Goal: Task Accomplishment & Management: Use online tool/utility

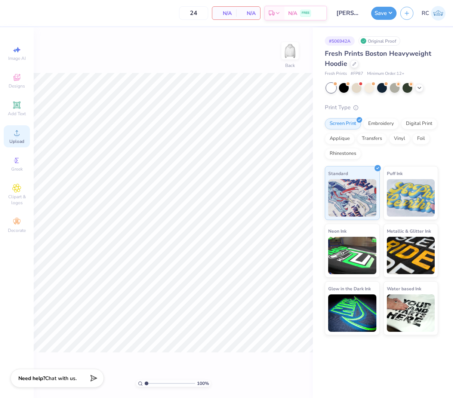
click at [17, 140] on span "Upload" at bounding box center [16, 141] width 15 height 6
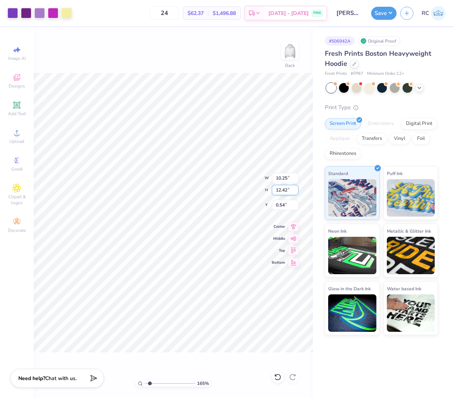
click at [247, 184] on div "165 % Back W 10.25 10.25 " H 12.42 12.42 " Y 0.54 0.54 " Center Middle Top Bott…" at bounding box center [173, 212] width 279 height 371
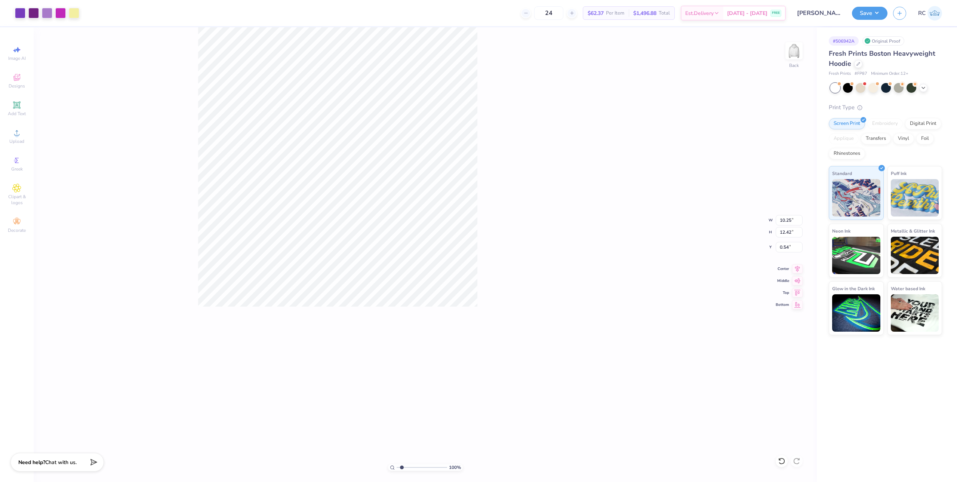
type input "1"
click at [453, 233] on input "12.42" at bounding box center [789, 232] width 27 height 10
type input "10.5"
type input "8.66"
type input "10.50"
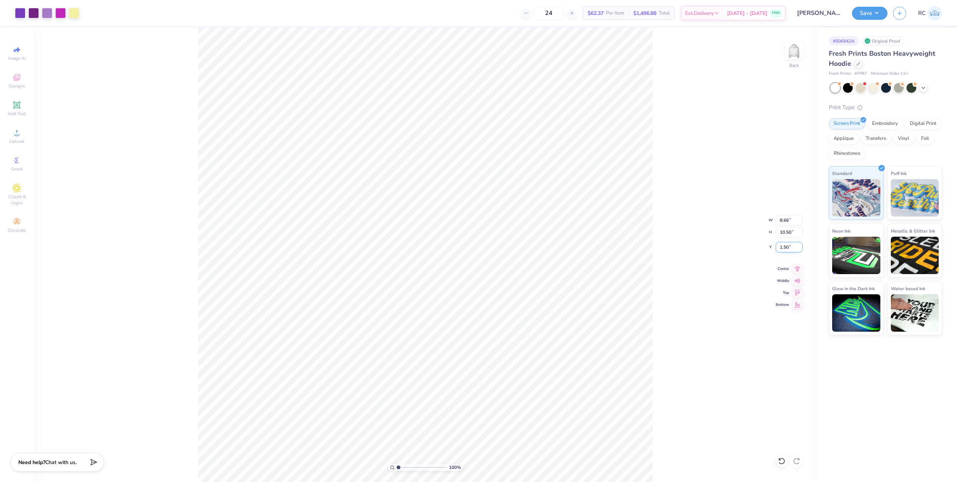
click at [453, 248] on input "1.50" at bounding box center [789, 247] width 27 height 10
type input "2.50"
click at [453, 230] on input "10.50" at bounding box center [789, 232] width 27 height 10
drag, startPoint x: 796, startPoint y: 233, endPoint x: 769, endPoint y: 230, distance: 26.7
click at [453, 232] on div "100 % Back W 8.66 8.66 " H 10.50 10.50 " Y 2.50 2.50 " Center Middle Top Bottom" at bounding box center [425, 254] width 783 height 455
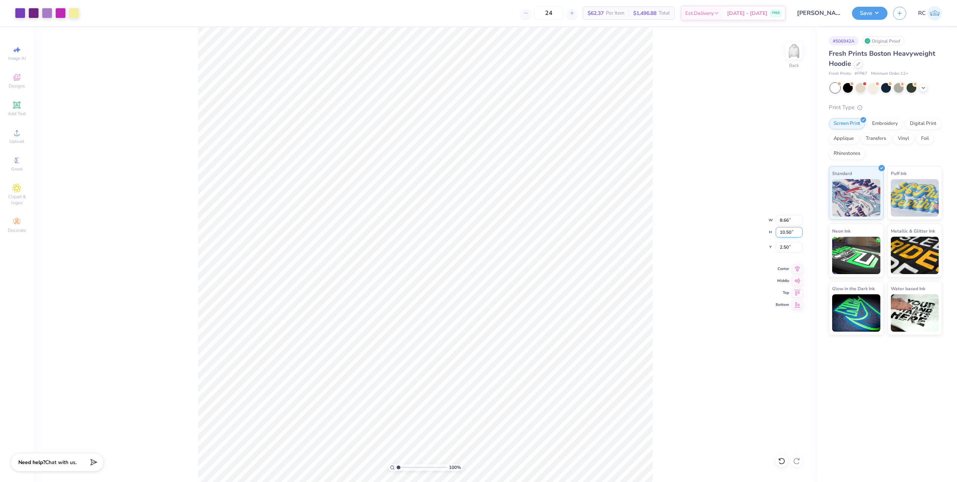
click at [453, 233] on input "10.50" at bounding box center [789, 232] width 27 height 10
type input "9"
type input "7.43"
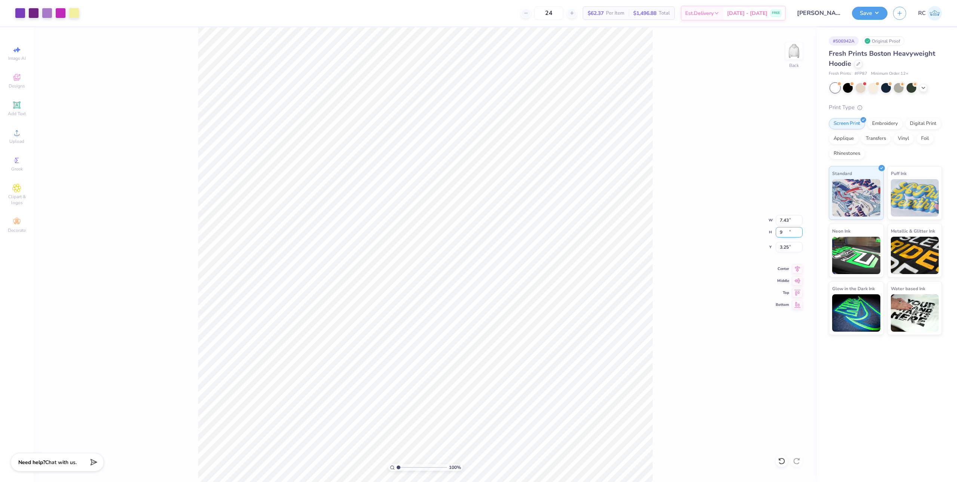
type input "9.00"
type input "3.25"
drag, startPoint x: 794, startPoint y: 247, endPoint x: 764, endPoint y: 245, distance: 30.3
click at [453, 245] on div "100 % Back W 7.43 7.43 " H 9.00 9.00 " Y 3.25 3.25 " Center Middle Top Bottom" at bounding box center [425, 254] width 783 height 455
click at [453, 246] on input "3.25" at bounding box center [789, 247] width 27 height 10
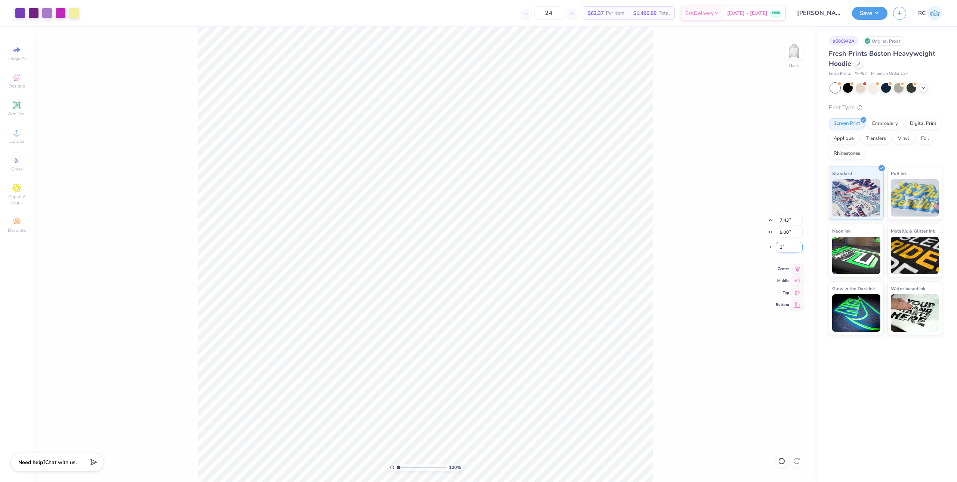
type input "3.00"
click at [453, 270] on icon at bounding box center [797, 267] width 10 height 9
click at [16, 133] on circle at bounding box center [17, 135] width 4 height 4
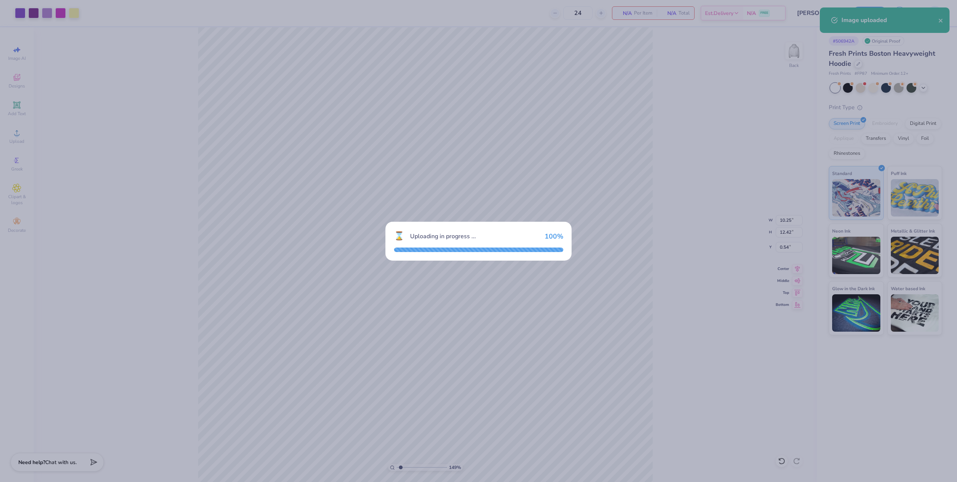
type input "1.49212329151837"
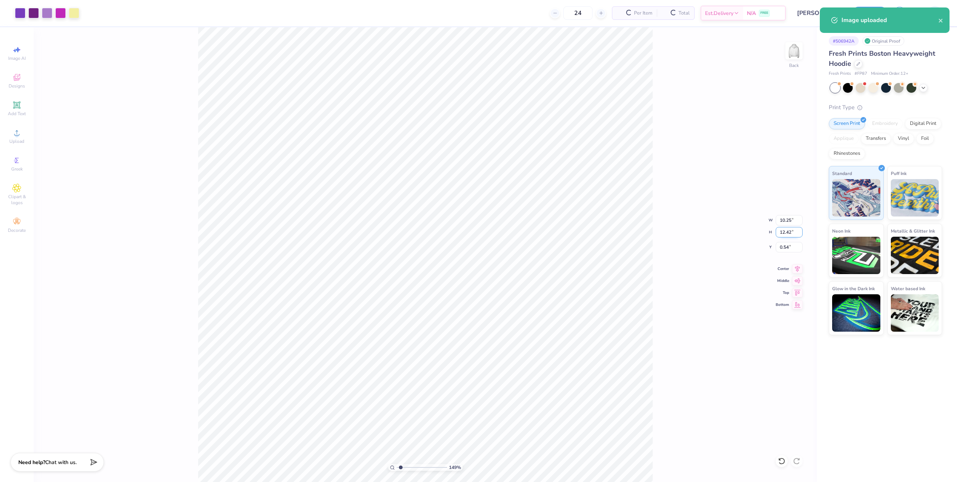
click at [453, 234] on input "12.42" at bounding box center [789, 232] width 27 height 10
type input "9"
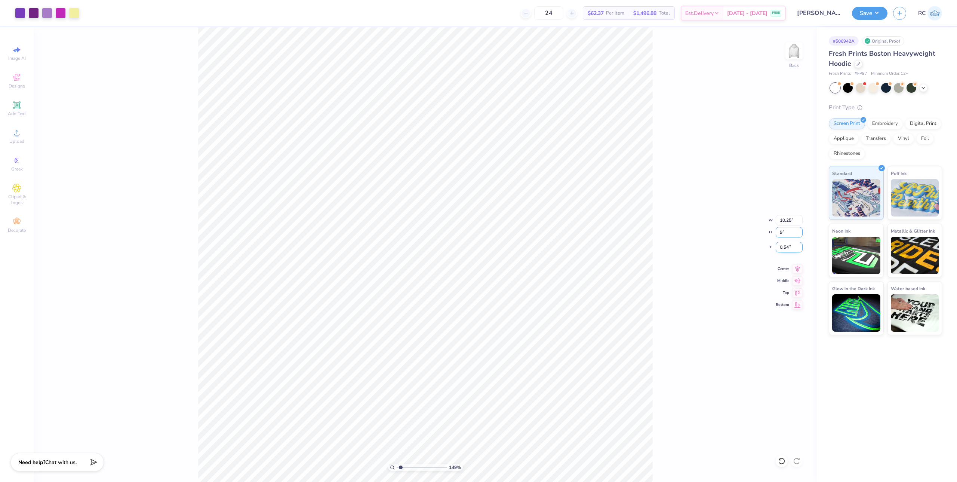
type input "1.49212329151837"
type input "7.43"
type input "9.00"
click at [453, 248] on input "2.25" at bounding box center [789, 247] width 27 height 10
type input "3"
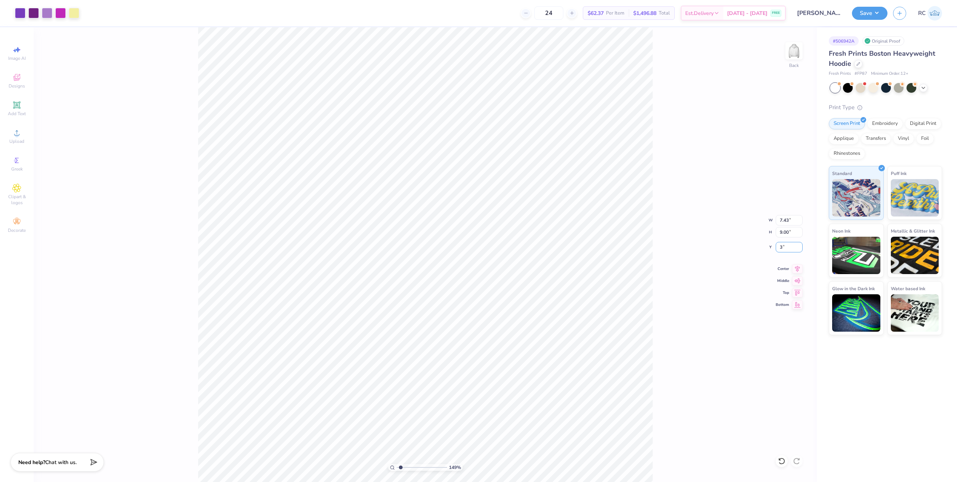
type input "1.49212329151837"
type input "3.00"
click at [453, 314] on div "149 % Back W 7.43 7.43 " H 9.00 9.00 " Y 3.00 3.00 " Center Middle Top Bottom" at bounding box center [425, 254] width 783 height 455
click at [15, 138] on div "Upload" at bounding box center [17, 136] width 26 height 22
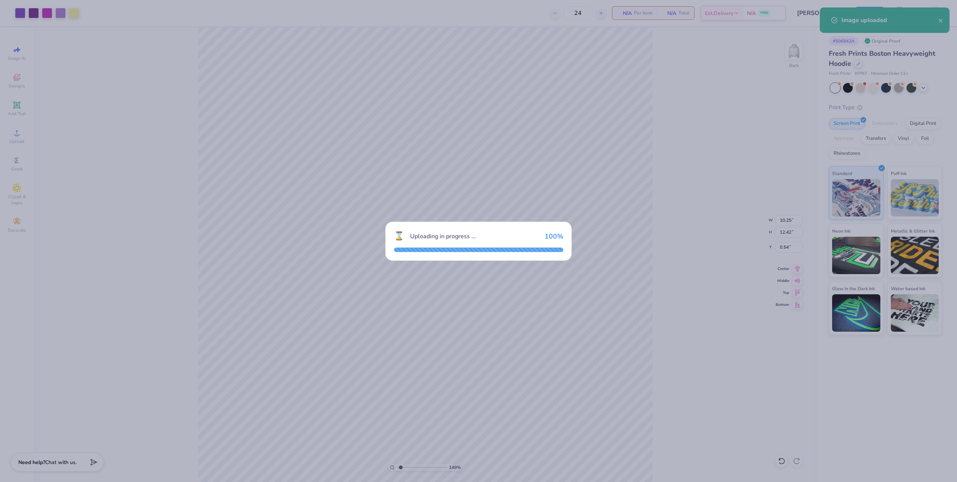
type input "1.49212329151837"
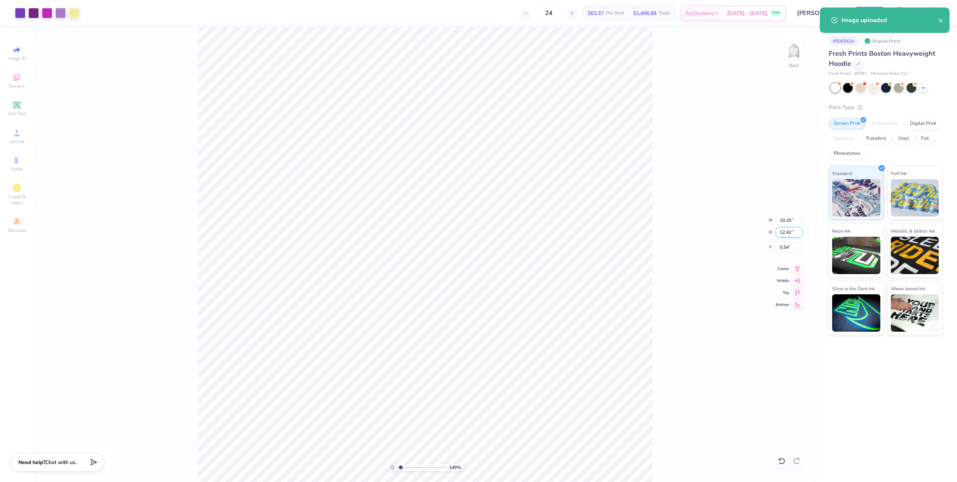
click at [453, 232] on input "12.42" at bounding box center [789, 232] width 27 height 10
type input "9"
type input "1.49212329151837"
type input "7.43"
type input "9.00"
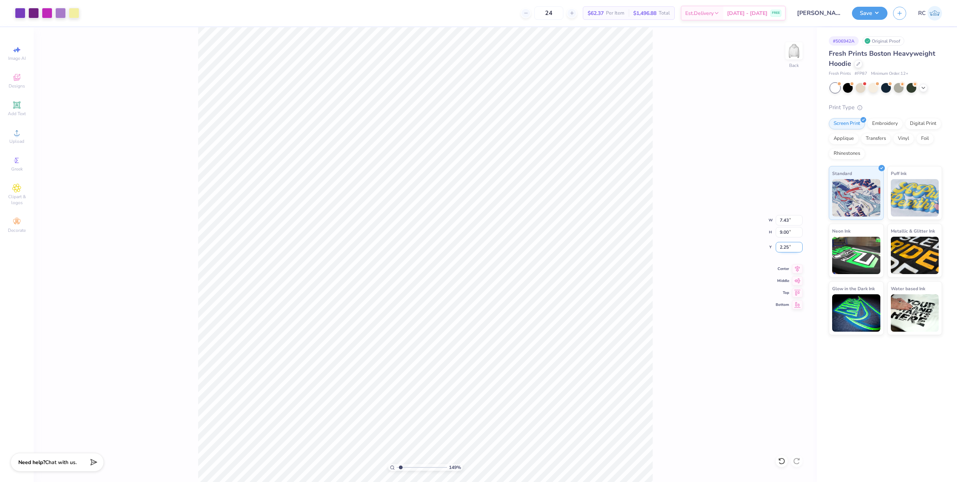
click at [453, 245] on input "2.25" at bounding box center [789, 247] width 27 height 10
type input "3"
type input "1.49212329151837"
type input "3.00"
click at [15, 136] on circle at bounding box center [17, 135] width 4 height 4
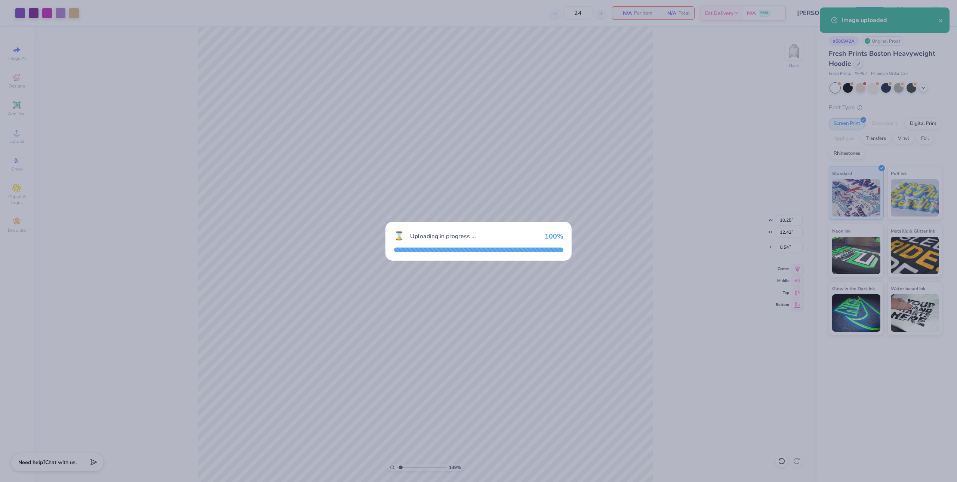
type input "1.49212329151837"
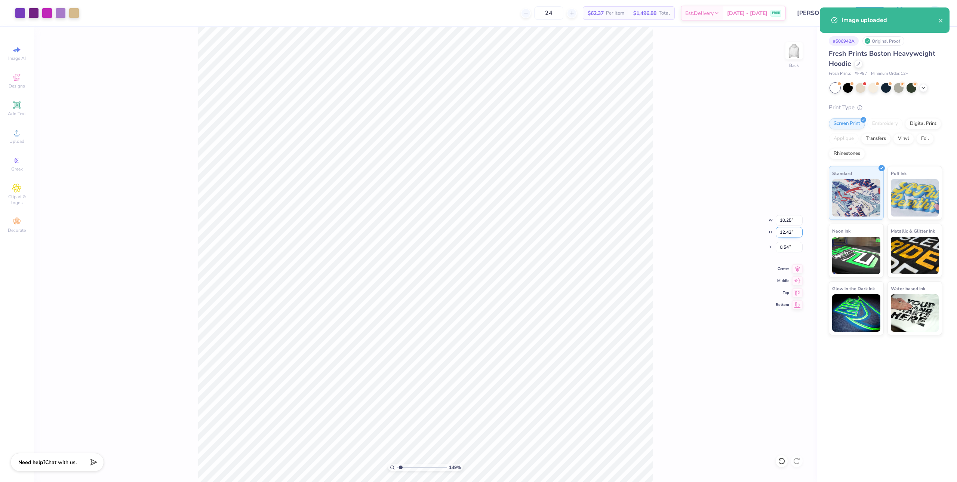
click at [453, 233] on input "12.42" at bounding box center [789, 232] width 27 height 10
type input "9"
type input "1.49212329151837"
type input "7.42"
type input "9.00"
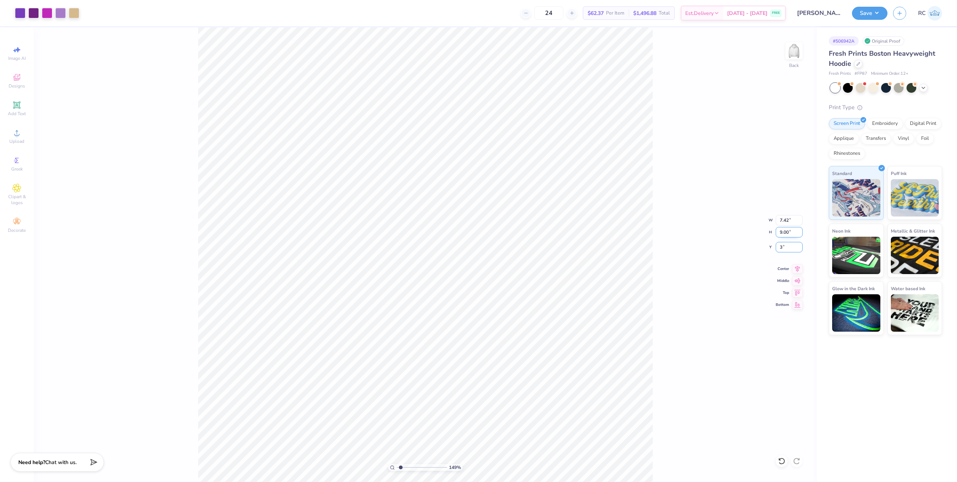
type input "3"
type input "1.49212329151837"
type input "3.00"
type input "1.49212329151837"
